Goal: Navigation & Orientation: Find specific page/section

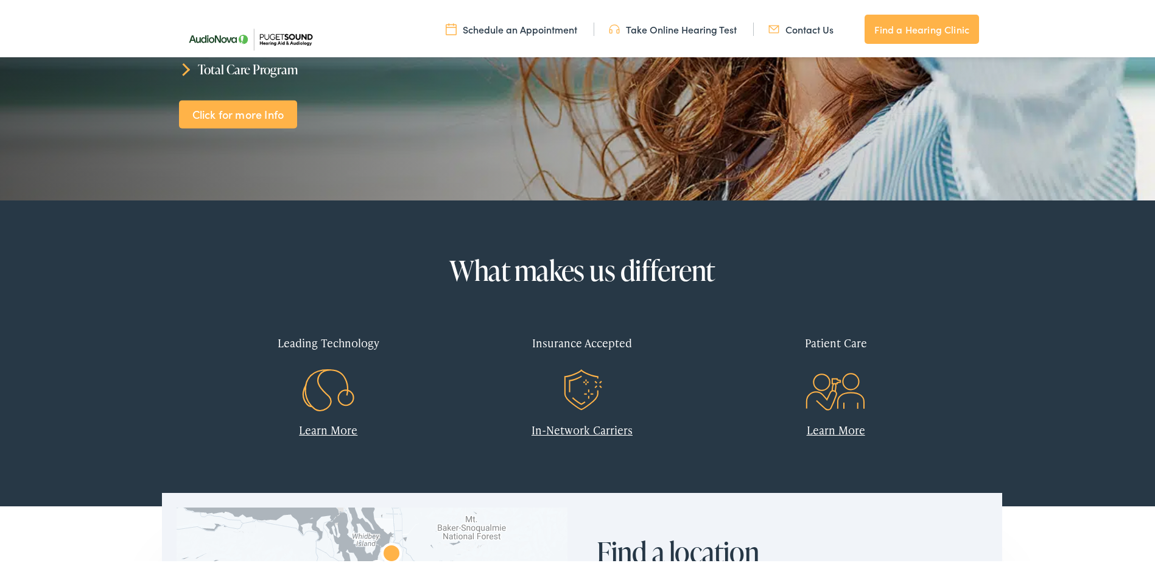
scroll to position [304, 0]
click at [562, 424] on link "In-Network Carriers" at bounding box center [582, 426] width 101 height 15
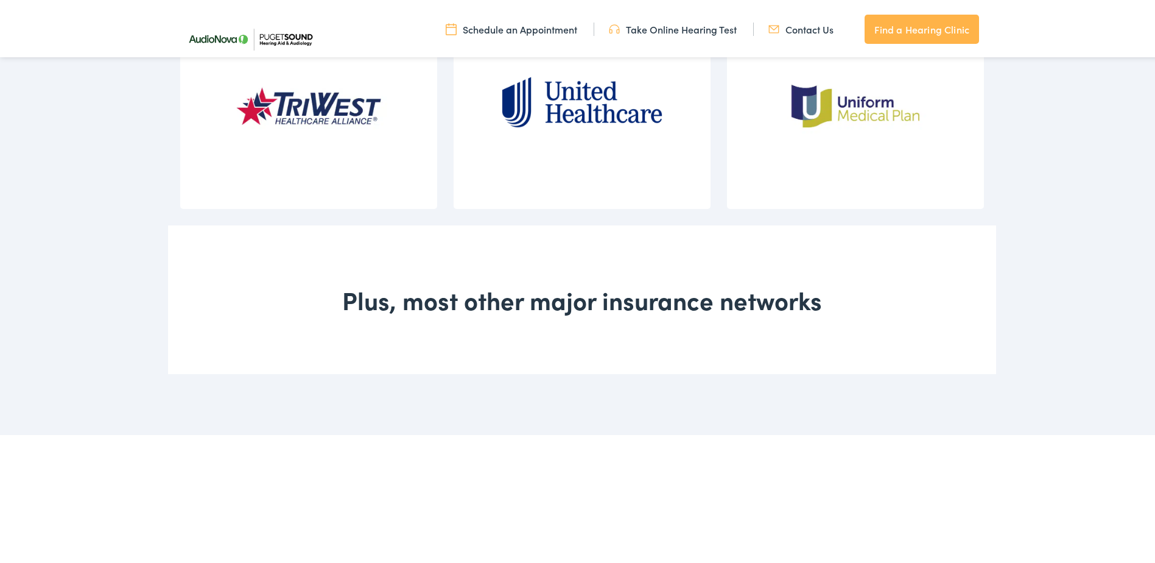
scroll to position [1789, 0]
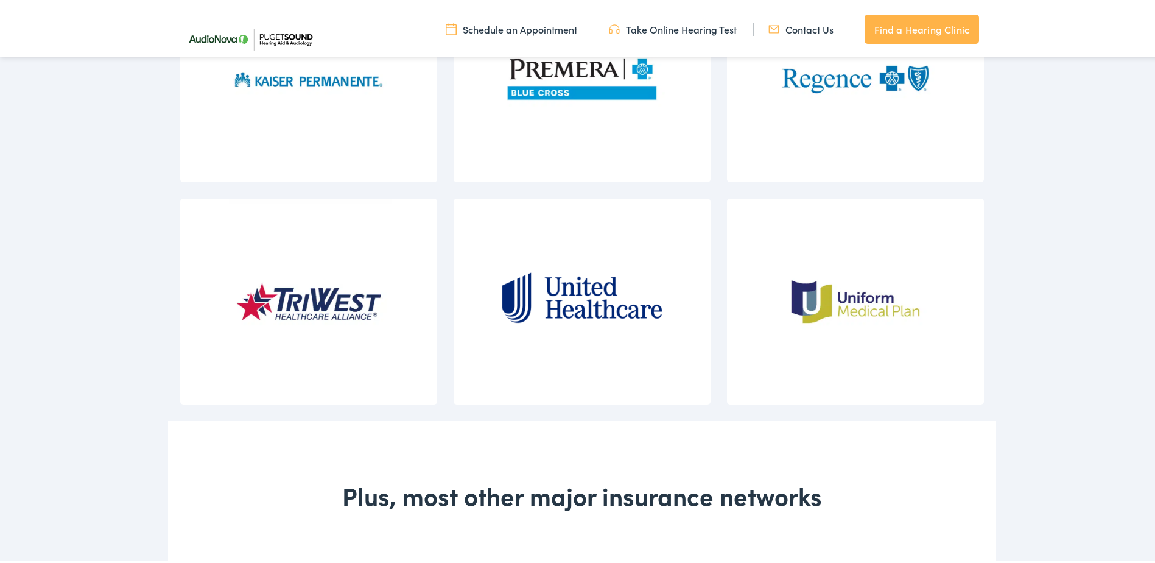
click at [927, 26] on link "Find a Hearing Clinic" at bounding box center [922, 26] width 114 height 29
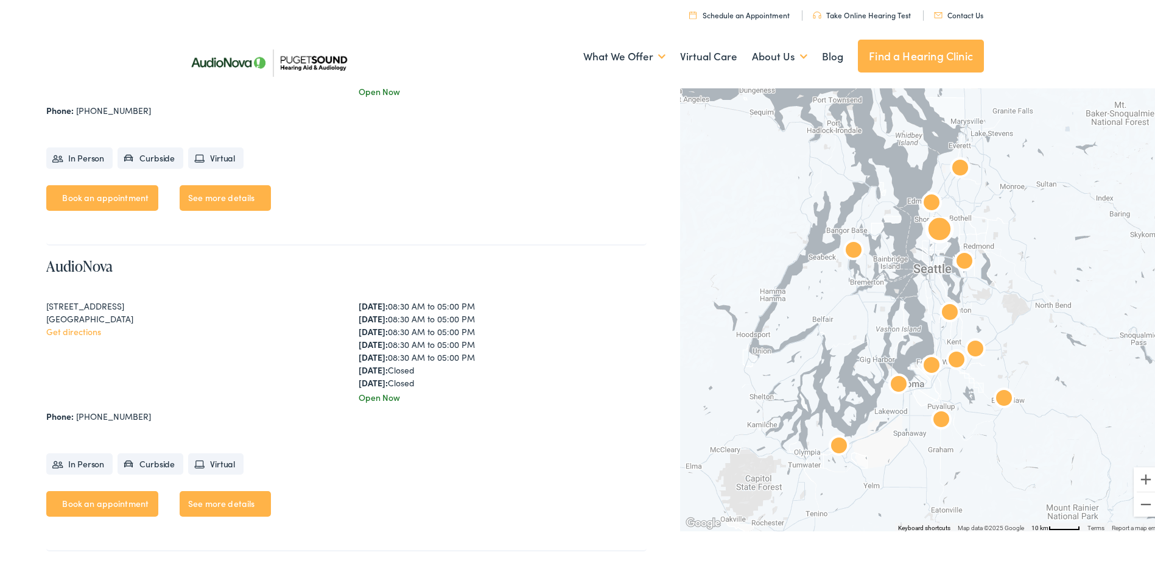
scroll to position [3349, 0]
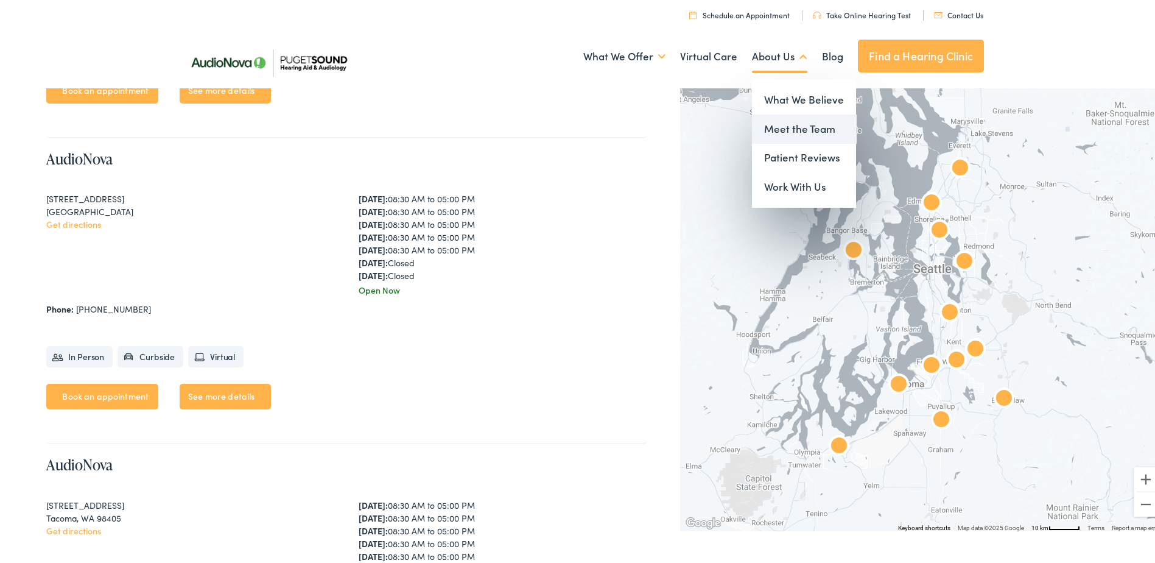
click at [788, 133] on link "Meet the Team" at bounding box center [804, 126] width 104 height 29
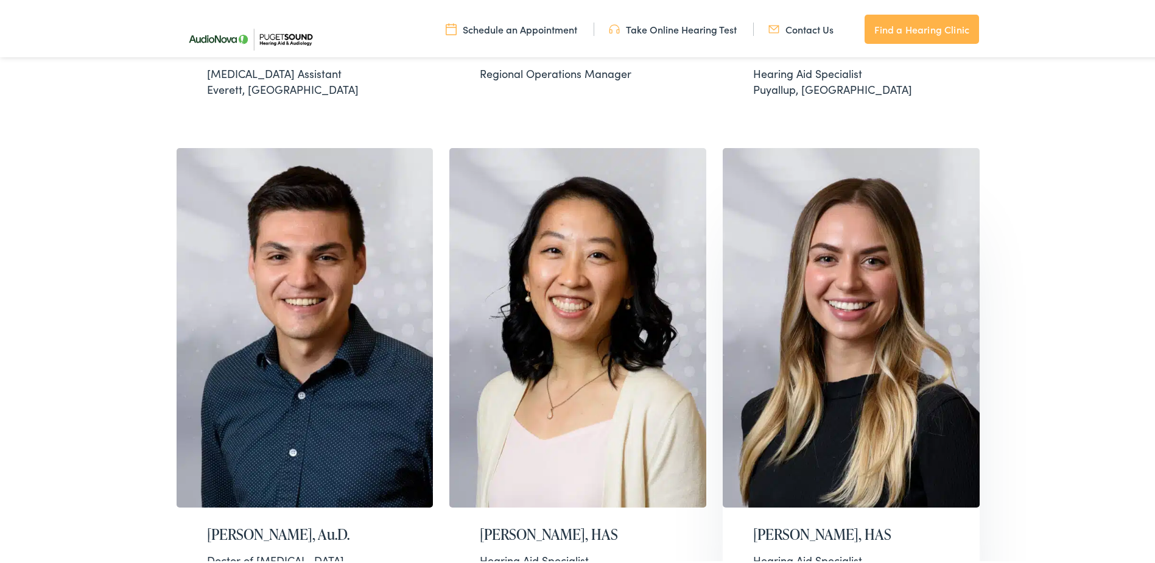
scroll to position [365, 0]
